Goal: Transaction & Acquisition: Book appointment/travel/reservation

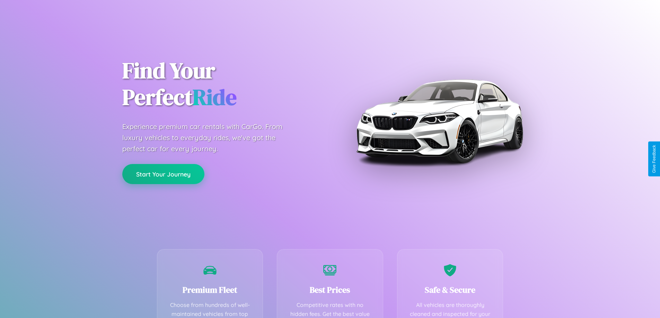
click at [163, 174] on button "Start Your Journey" at bounding box center [163, 174] width 82 height 20
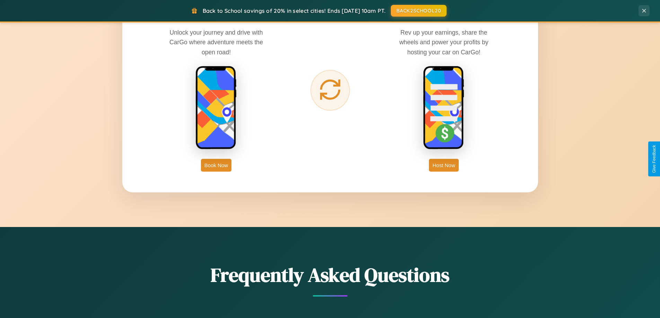
scroll to position [1332, 0]
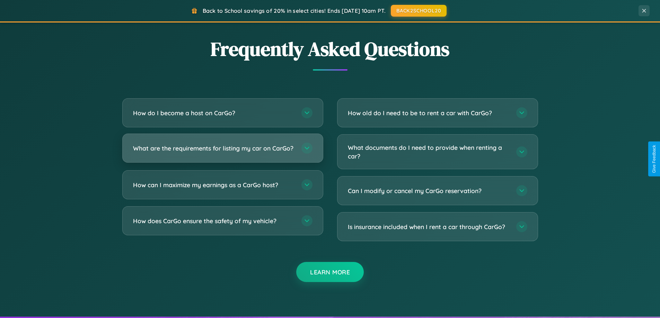
click at [222, 152] on h3 "What are the requirements for listing my car on CarGo?" at bounding box center [213, 148] width 161 height 9
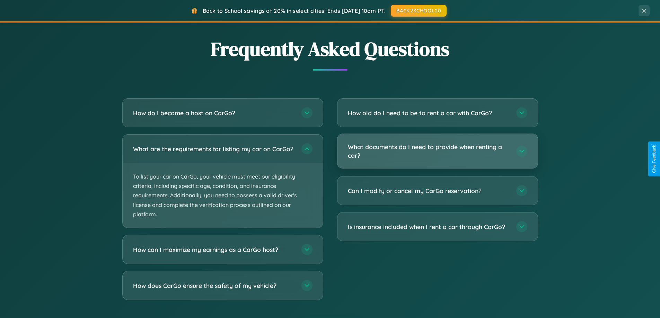
click at [437, 152] on h3 "What documents do I need to provide when renting a car?" at bounding box center [428, 151] width 161 height 17
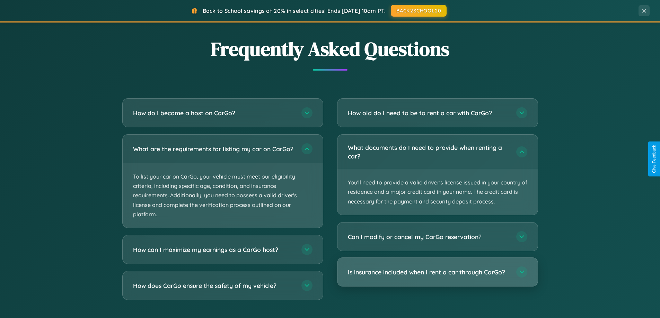
click at [437, 272] on h3 "Is insurance included when I rent a car through CarGo?" at bounding box center [428, 272] width 161 height 9
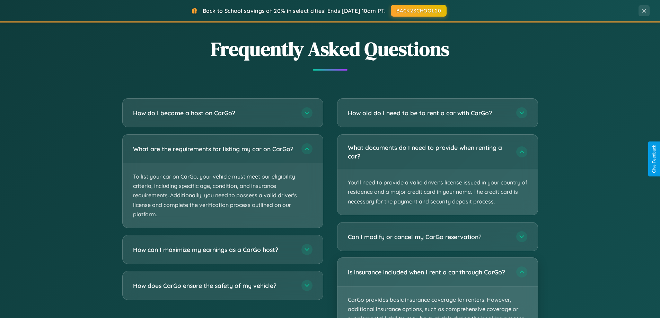
click at [437, 288] on p "CarGo provides basic insurance coverage for renters. However, additional insura…" at bounding box center [437, 319] width 200 height 64
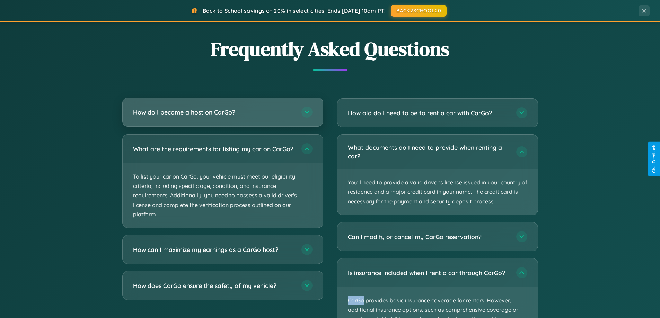
click at [222, 113] on h3 "How do I become a host on CarGo?" at bounding box center [213, 112] width 161 height 9
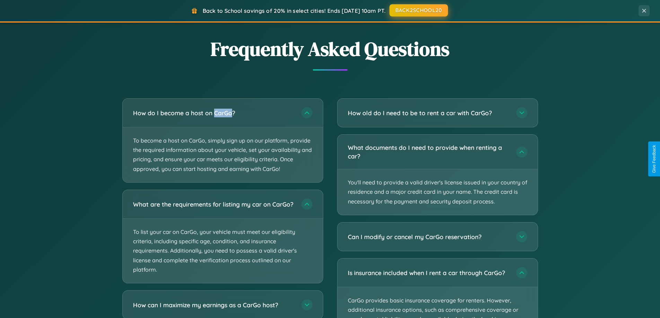
click at [418, 11] on button "BACK2SCHOOL20" at bounding box center [418, 10] width 59 height 12
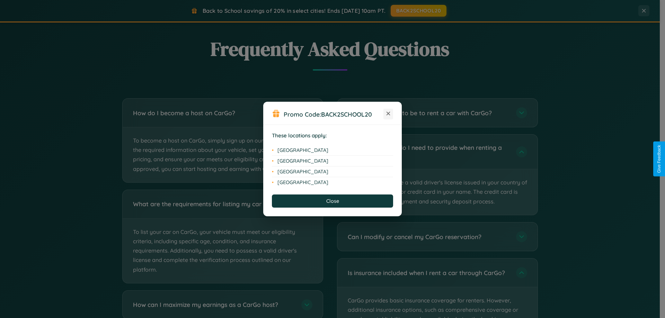
click at [388, 114] on icon at bounding box center [388, 114] width 4 height 4
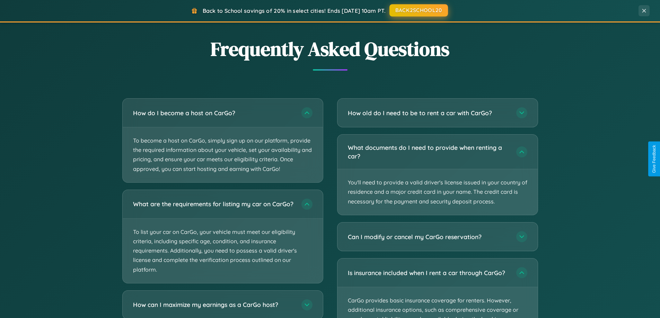
click at [418, 10] on button "BACK2SCHOOL20" at bounding box center [418, 10] width 59 height 12
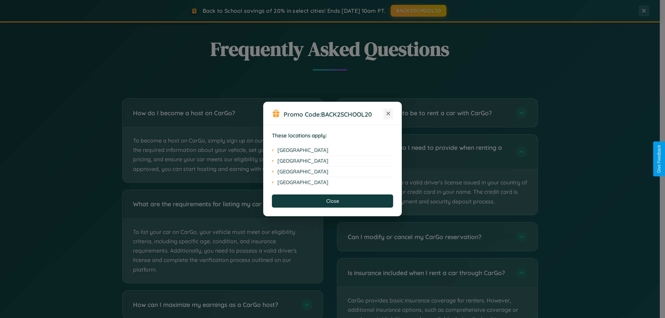
click at [388, 114] on icon at bounding box center [388, 114] width 4 height 4
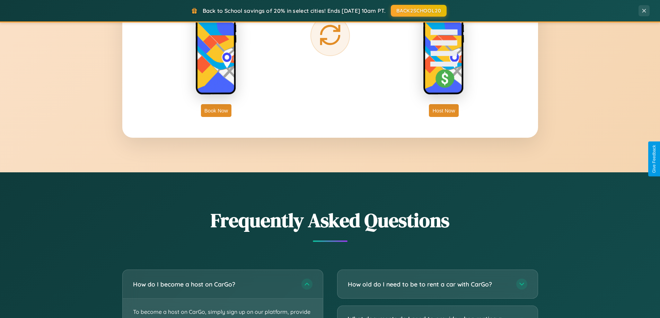
scroll to position [1112, 0]
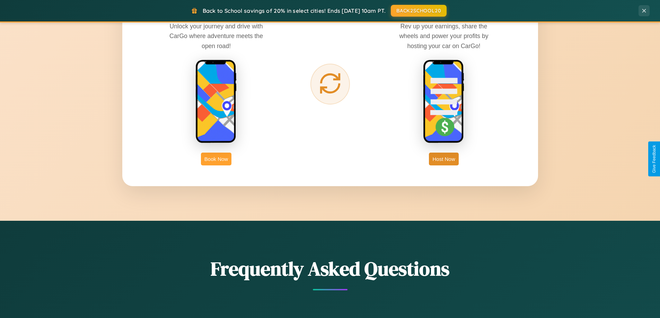
click at [216, 159] on button "Book Now" at bounding box center [216, 159] width 30 height 13
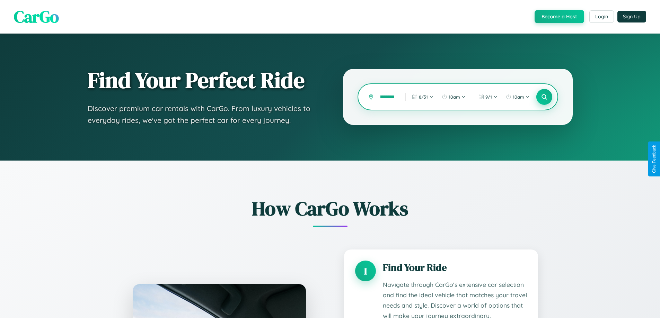
type input "**********"
click at [544, 97] on icon at bounding box center [543, 97] width 7 height 7
